Goal: Navigation & Orientation: Understand site structure

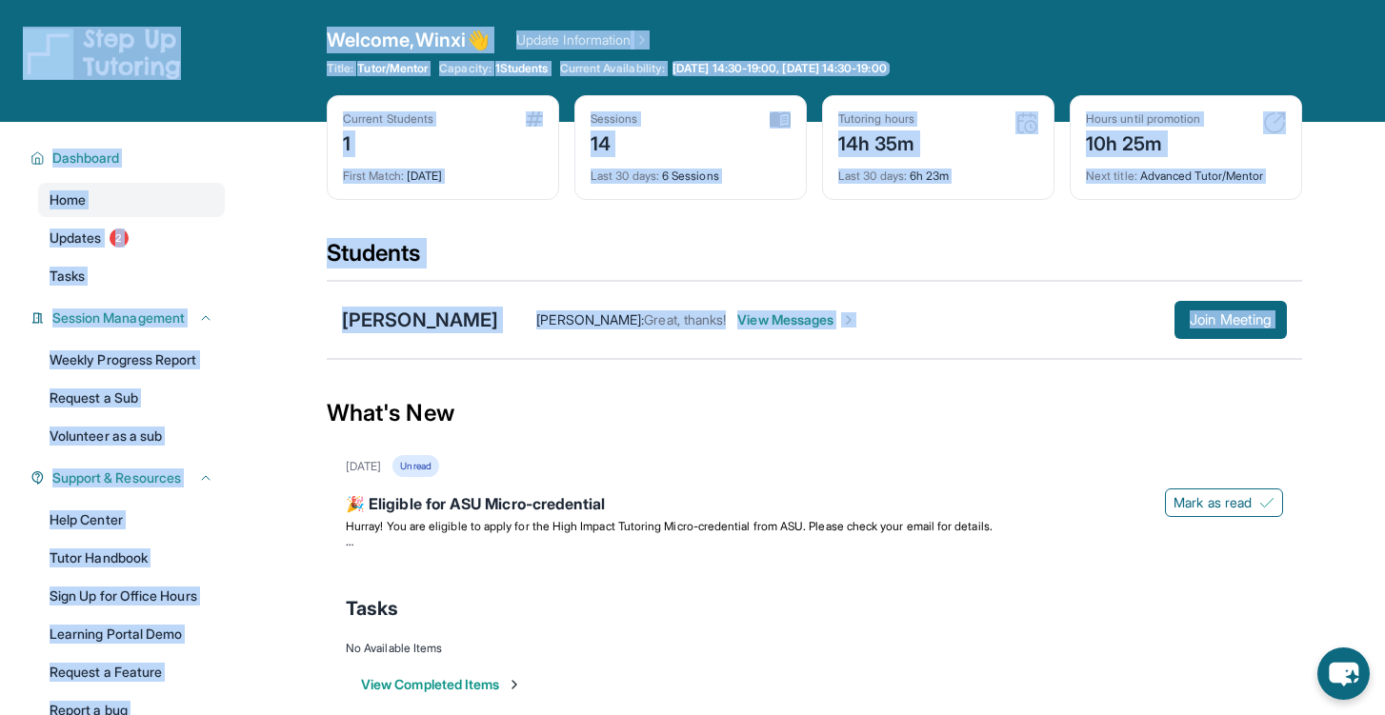
drag, startPoint x: 333, startPoint y: 406, endPoint x: 136, endPoint y: -17, distance: 466.6
click at [136, 0] on html "Open sidebar Welcome, Winxi 👋 Update Information Title: Tutor/Mentor Capacity: …" at bounding box center [692, 370] width 1385 height 740
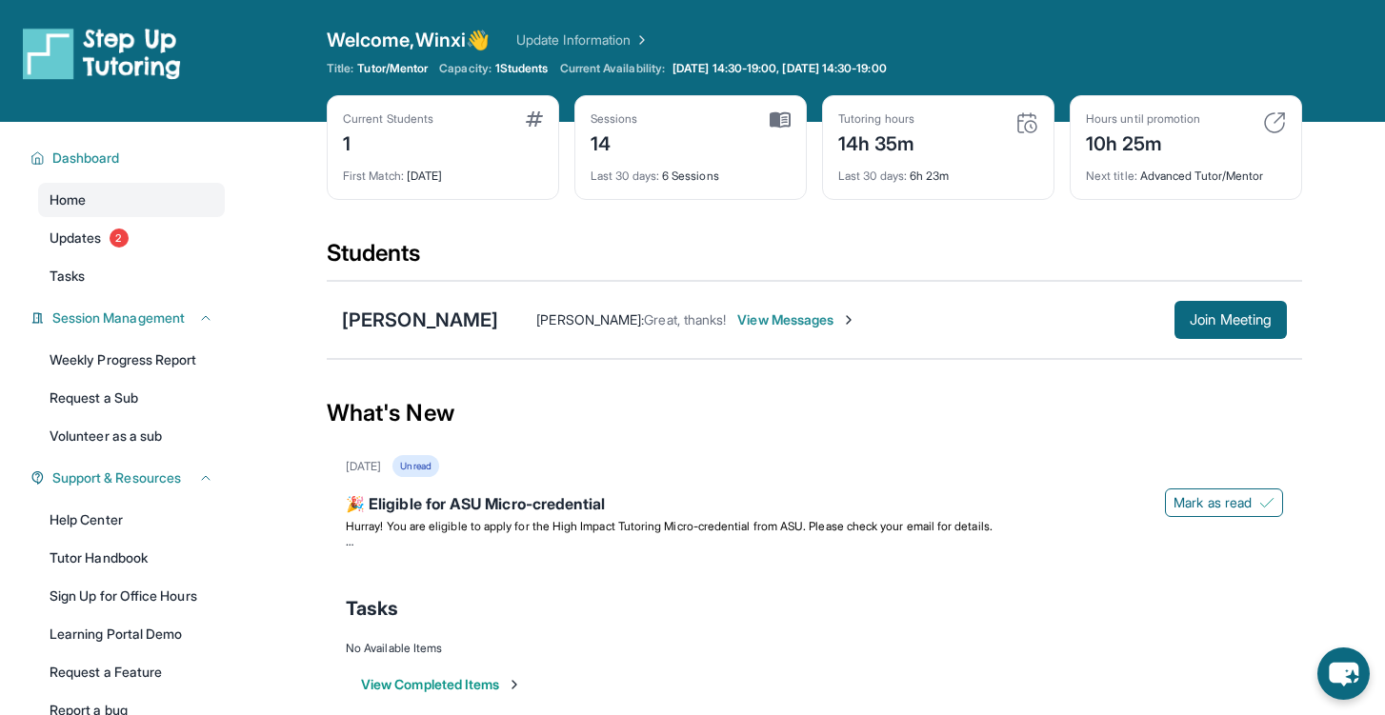
click at [272, 112] on div "Open sidebar Welcome, Winxi 👋 Update Information Title: Tutor/Mentor Capacity: …" at bounding box center [692, 61] width 1385 height 122
